Goal: Task Accomplishment & Management: Use online tool/utility

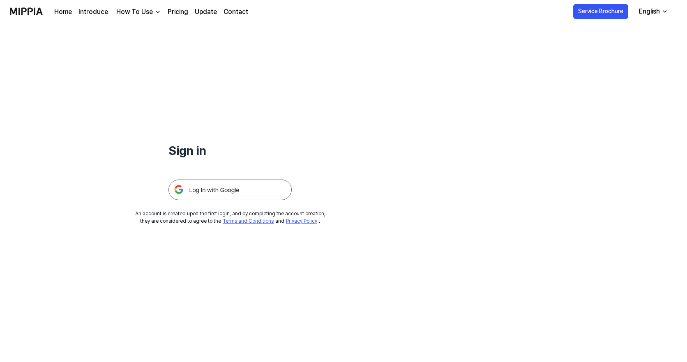
click at [247, 190] on img at bounding box center [229, 190] width 123 height 21
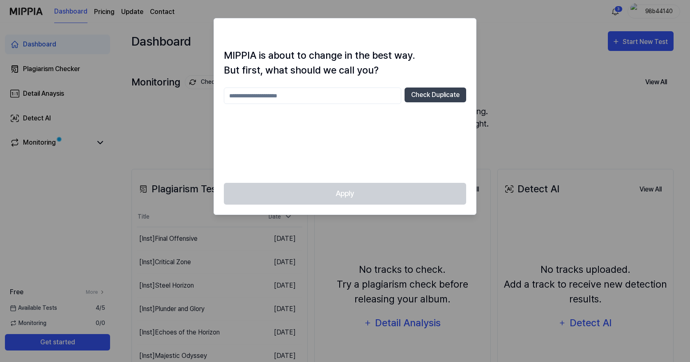
click at [647, 109] on div at bounding box center [345, 181] width 690 height 362
click at [342, 102] on input "text" at bounding box center [313, 96] width 178 height 16
type input "**********"
click at [427, 93] on button "Check Duplicate" at bounding box center [436, 95] width 62 height 15
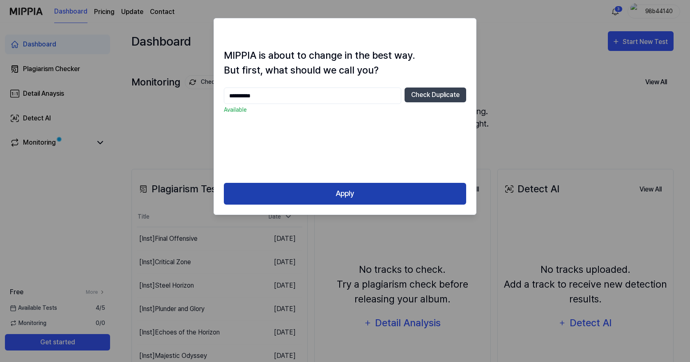
click at [351, 193] on button "Apply" at bounding box center [345, 194] width 242 height 22
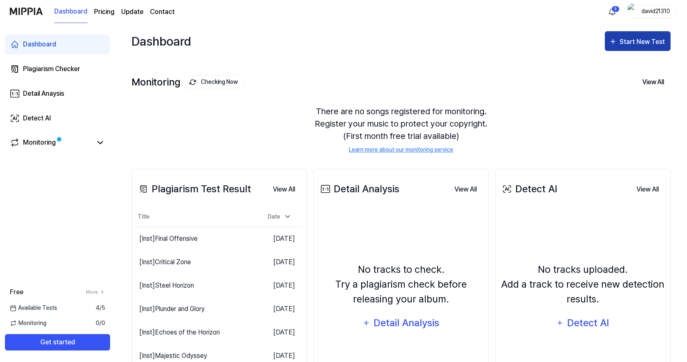
click at [623, 39] on div "Start New Test" at bounding box center [643, 42] width 47 height 11
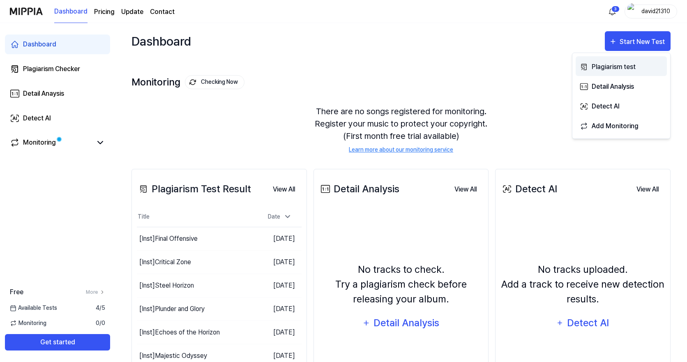
click at [606, 65] on div "Plagiarism test" at bounding box center [628, 67] width 72 height 11
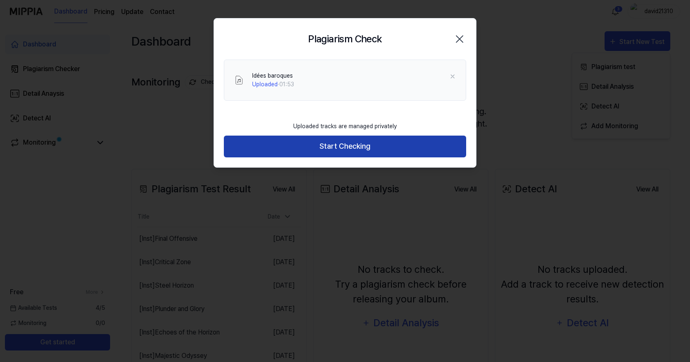
click at [358, 148] on button "Start Checking" at bounding box center [345, 147] width 242 height 22
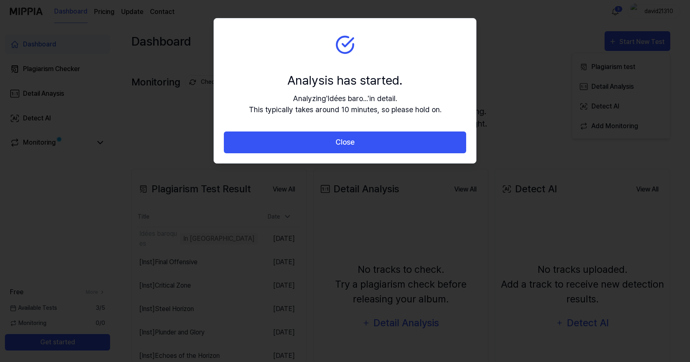
click at [358, 148] on button "Close" at bounding box center [345, 143] width 242 height 22
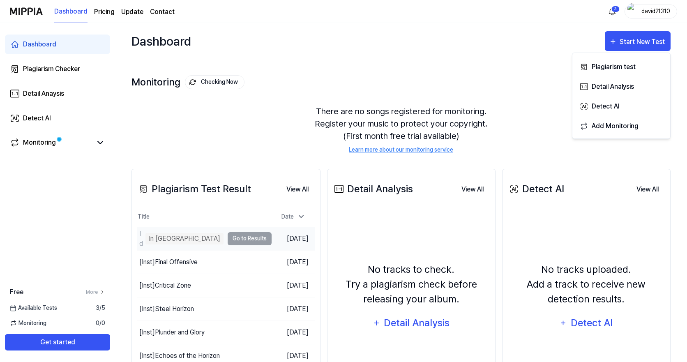
click at [226, 239] on td "Idées baroques In Queue Go to Results" at bounding box center [204, 238] width 135 height 23
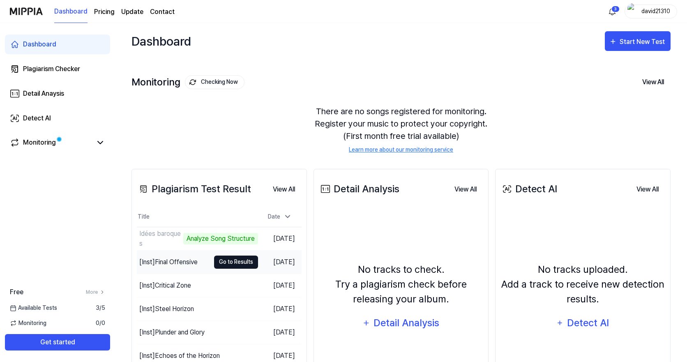
click at [231, 259] on button "Go to Results" at bounding box center [236, 262] width 44 height 13
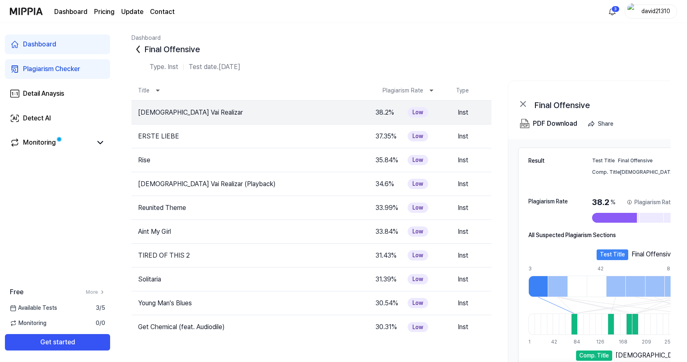
click at [157, 51] on div "Final Offensive" at bounding box center [401, 49] width 539 height 13
click at [132, 48] on icon at bounding box center [138, 49] width 13 height 13
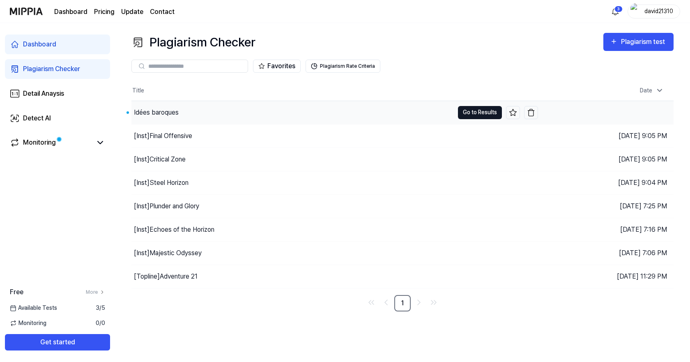
click at [468, 110] on button "Go to Results" at bounding box center [480, 112] width 44 height 13
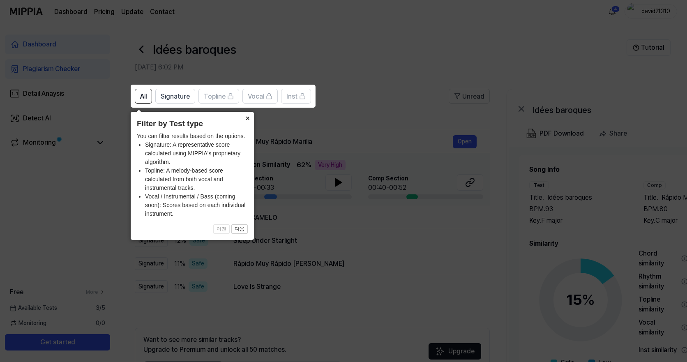
click at [249, 119] on button "×" at bounding box center [247, 118] width 13 height 12
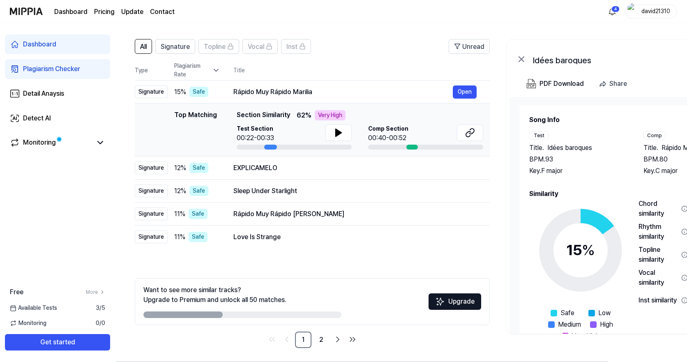
scroll to position [52, 0]
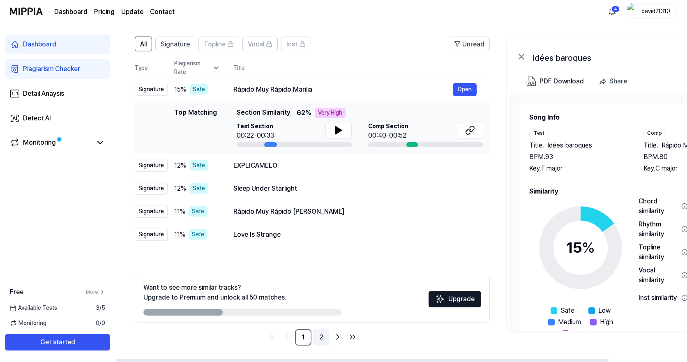
click at [316, 338] on link "2" at bounding box center [321, 337] width 16 height 16
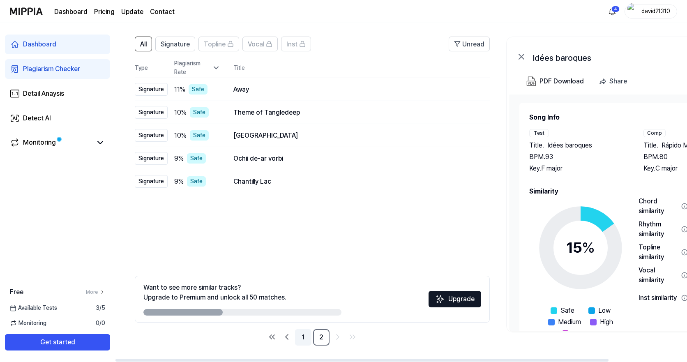
click at [309, 339] on link "1" at bounding box center [303, 337] width 16 height 16
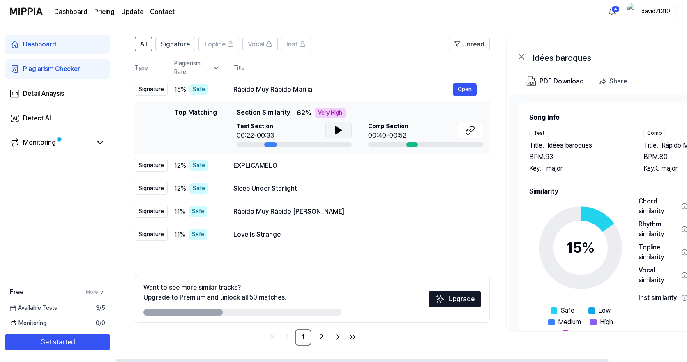
click at [341, 127] on icon at bounding box center [339, 130] width 10 height 10
click at [471, 128] on icon at bounding box center [470, 130] width 10 height 10
click at [214, 40] on span "Topline" at bounding box center [215, 44] width 22 height 10
click at [299, 45] on div "Inst" at bounding box center [295, 44] width 19 height 11
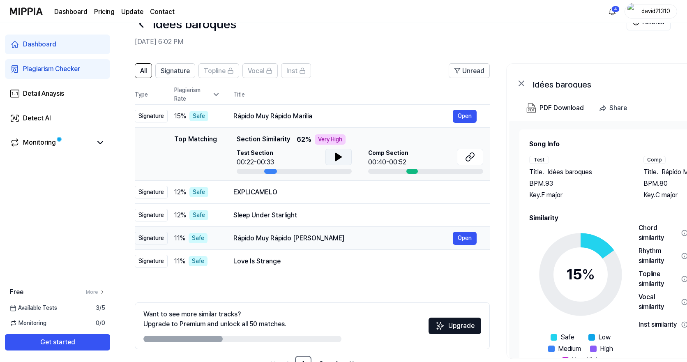
scroll to position [0, 0]
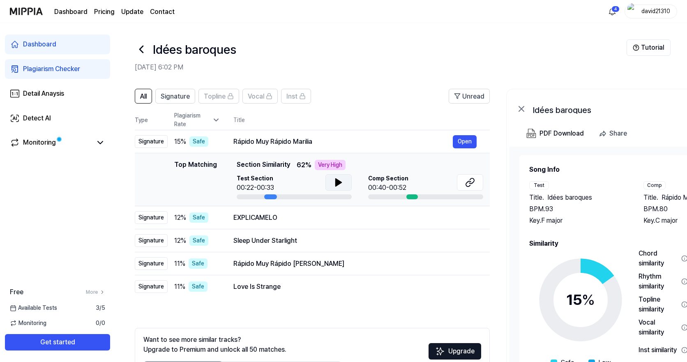
click at [144, 53] on icon at bounding box center [141, 49] width 13 height 13
